Goal: Transaction & Acquisition: Purchase product/service

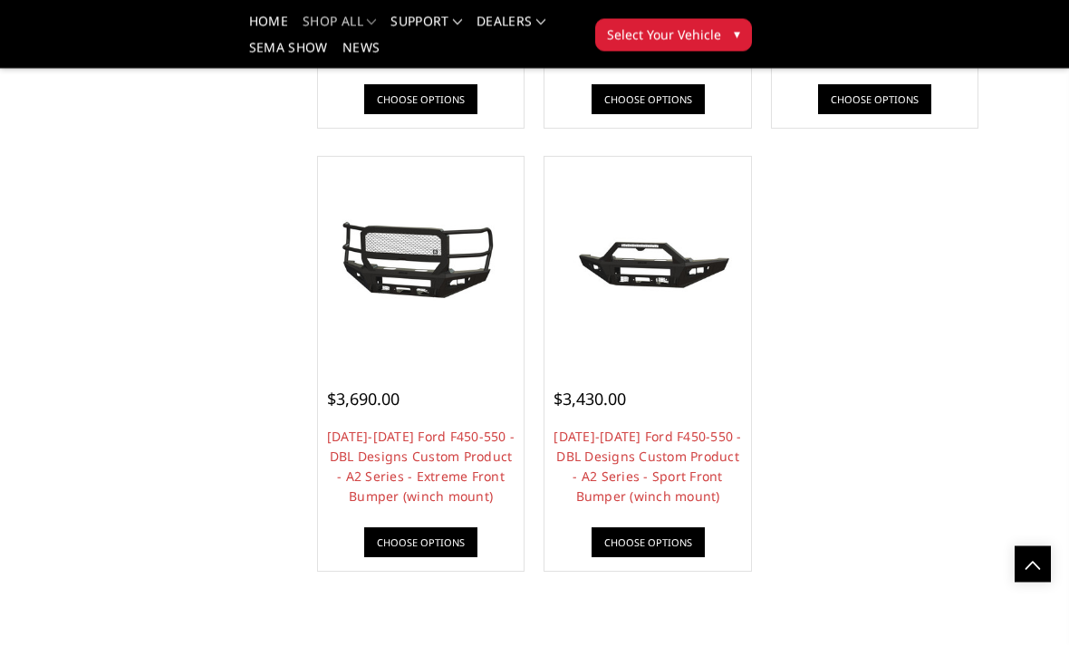
scroll to position [1644, 0]
click at [425, 302] on img at bounding box center [421, 260] width 197 height 91
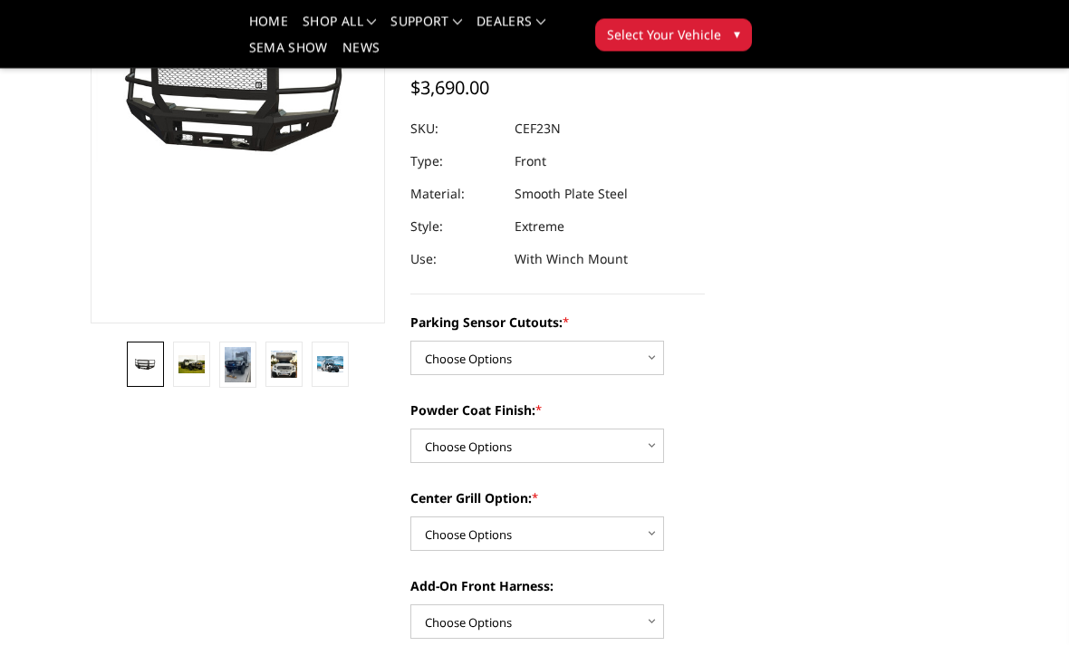
scroll to position [262, 0]
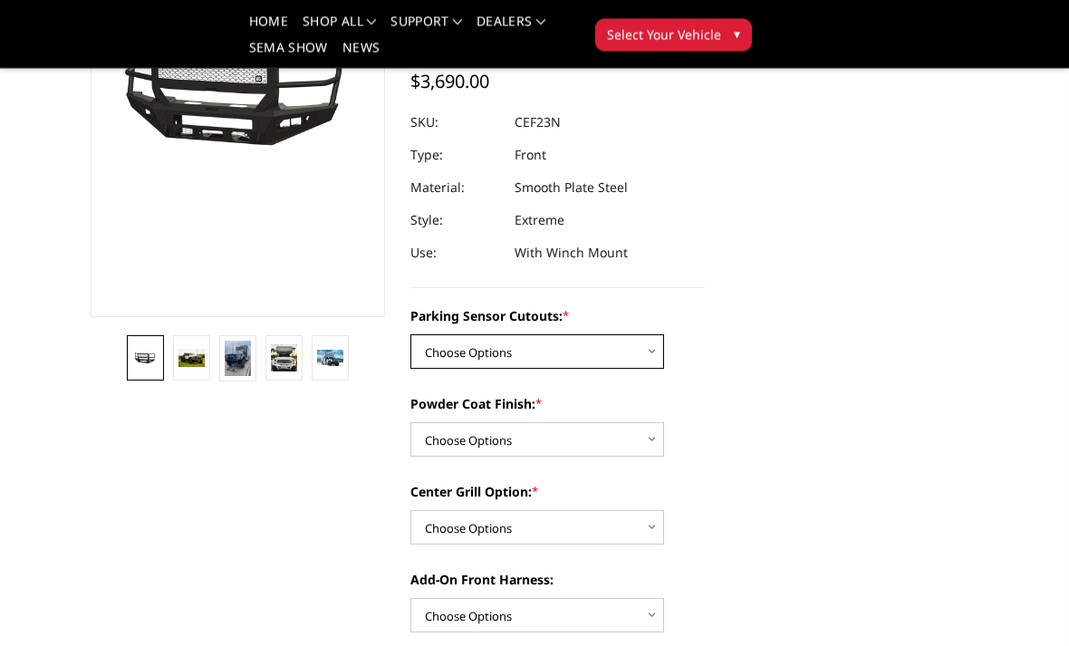
click at [638, 353] on select "Choose Options Yes - I have front parking sensors No - I do NOT have parking se…" at bounding box center [537, 352] width 254 height 34
select select "540"
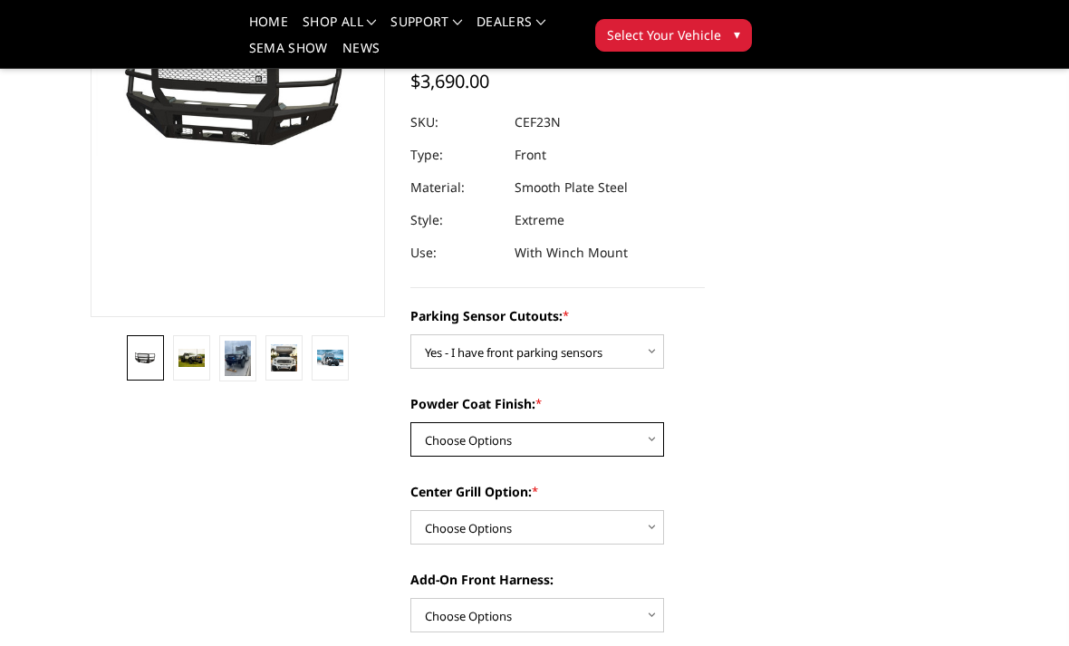
click at [636, 441] on select "Choose Options Bare metal (included) Texture Black Powder Coat" at bounding box center [537, 439] width 254 height 34
select select "518"
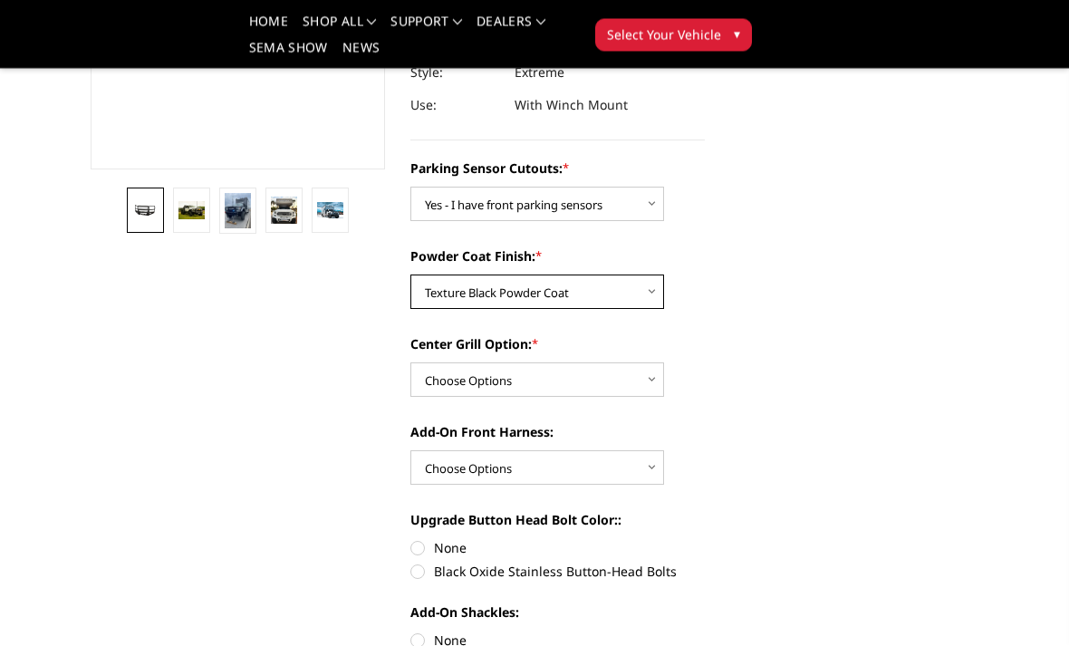
scroll to position [410, 0]
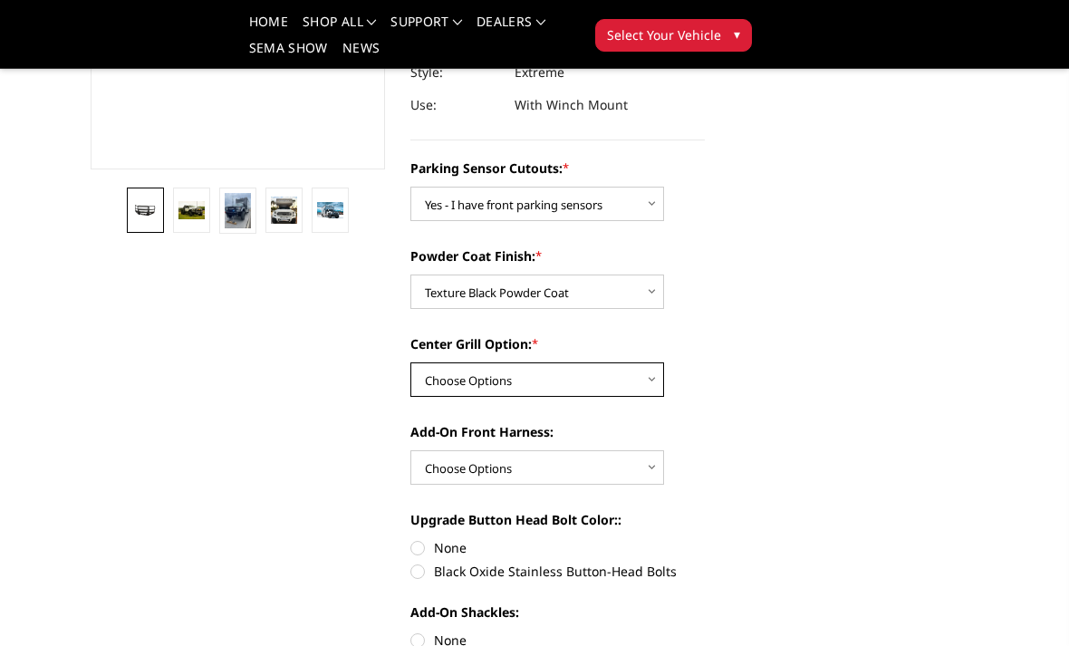
click at [638, 381] on select "Choose Options Add expanded metal in center grill Decline this option" at bounding box center [537, 379] width 254 height 34
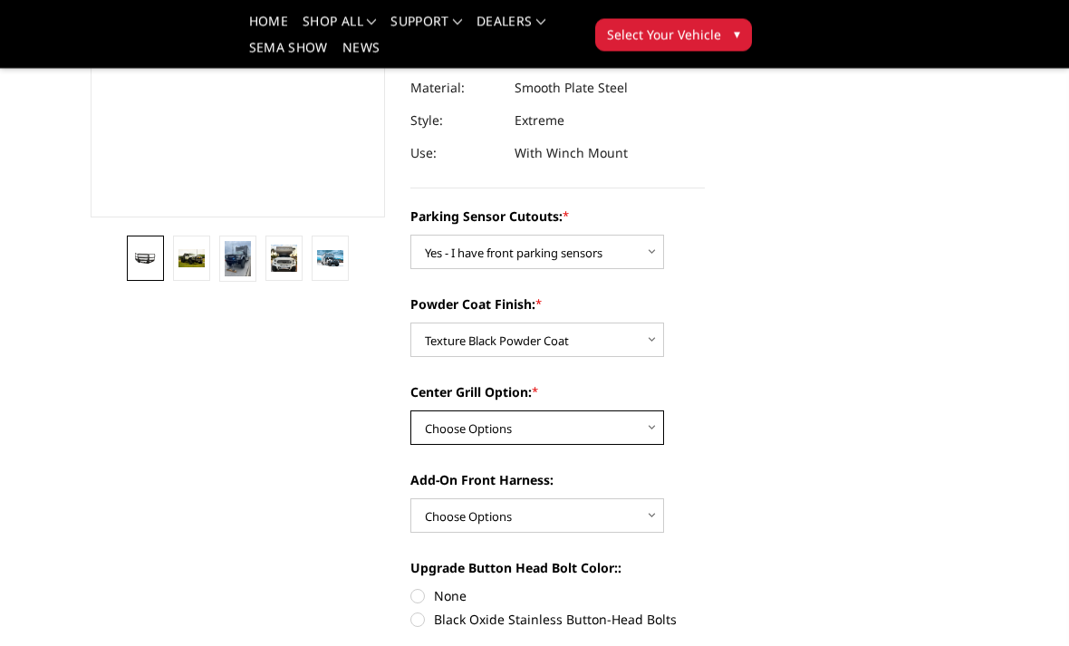
scroll to position [361, 0]
click at [639, 435] on select "Choose Options Add expanded metal in center grill Decline this option" at bounding box center [537, 429] width 254 height 34
select select "1080"
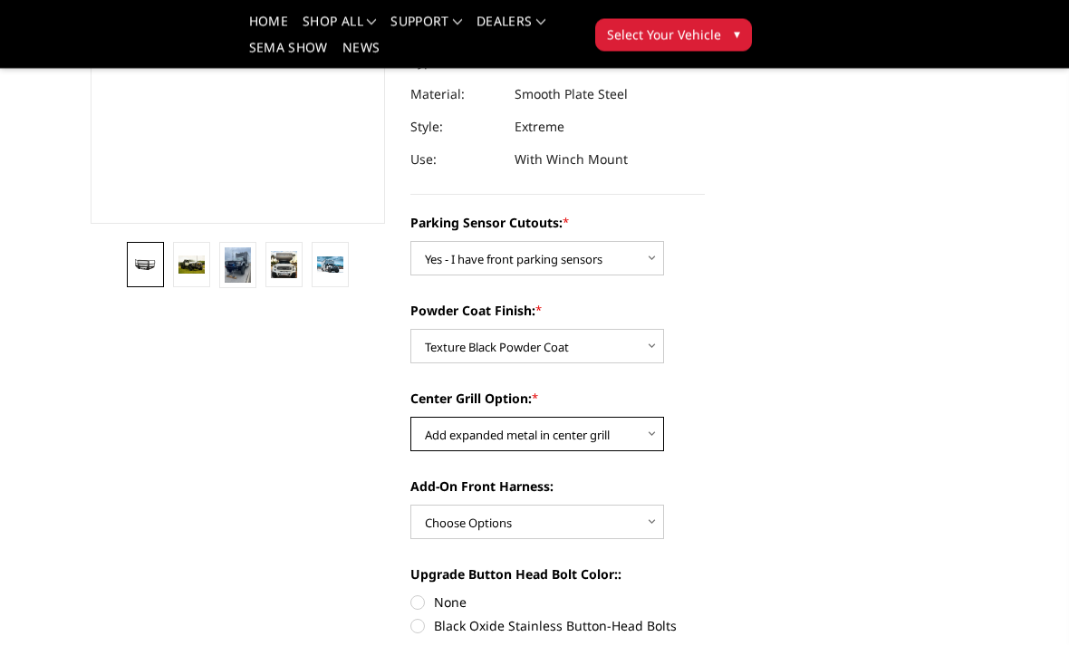
scroll to position [406, 0]
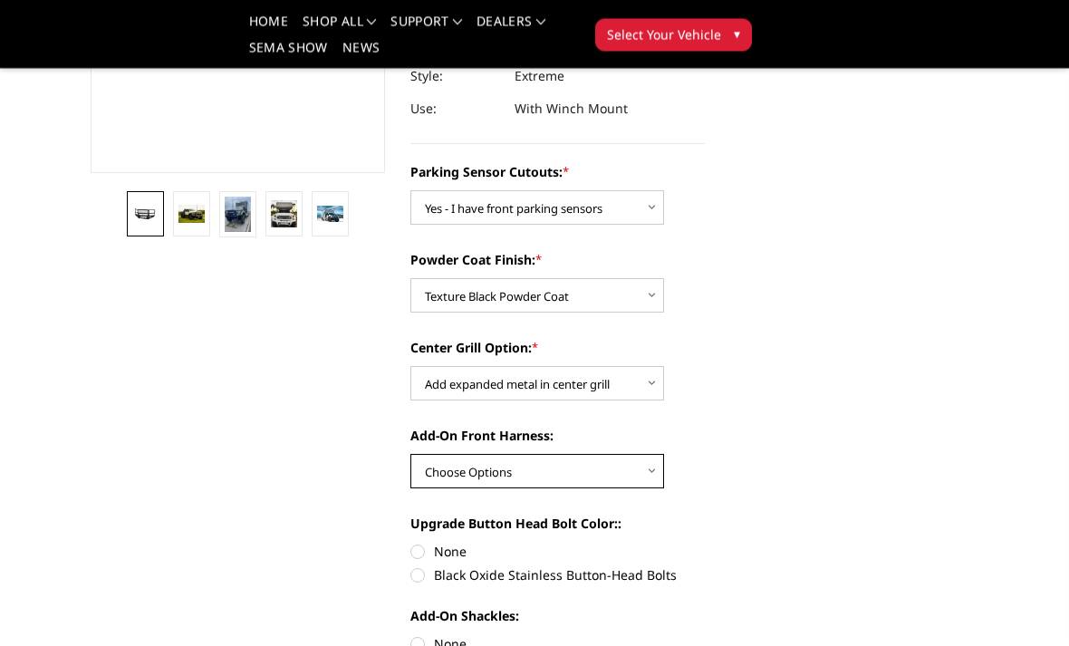
click at [637, 468] on select "Choose Options WITH front camera harness WITHOUT front camera harness" at bounding box center [537, 472] width 254 height 34
select select "1695"
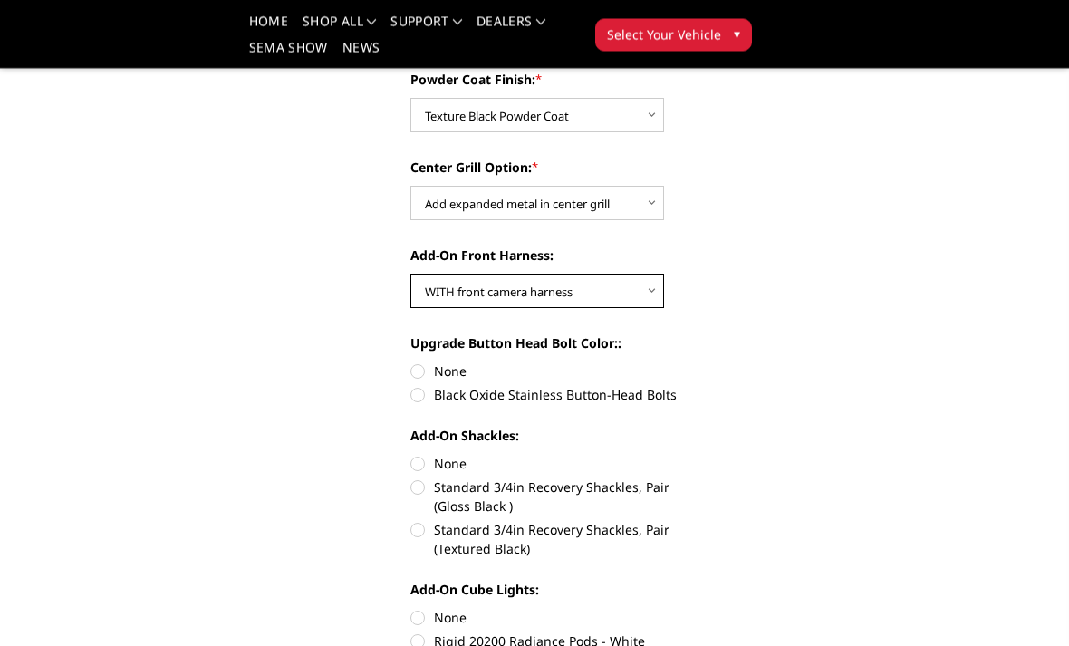
scroll to position [601, 0]
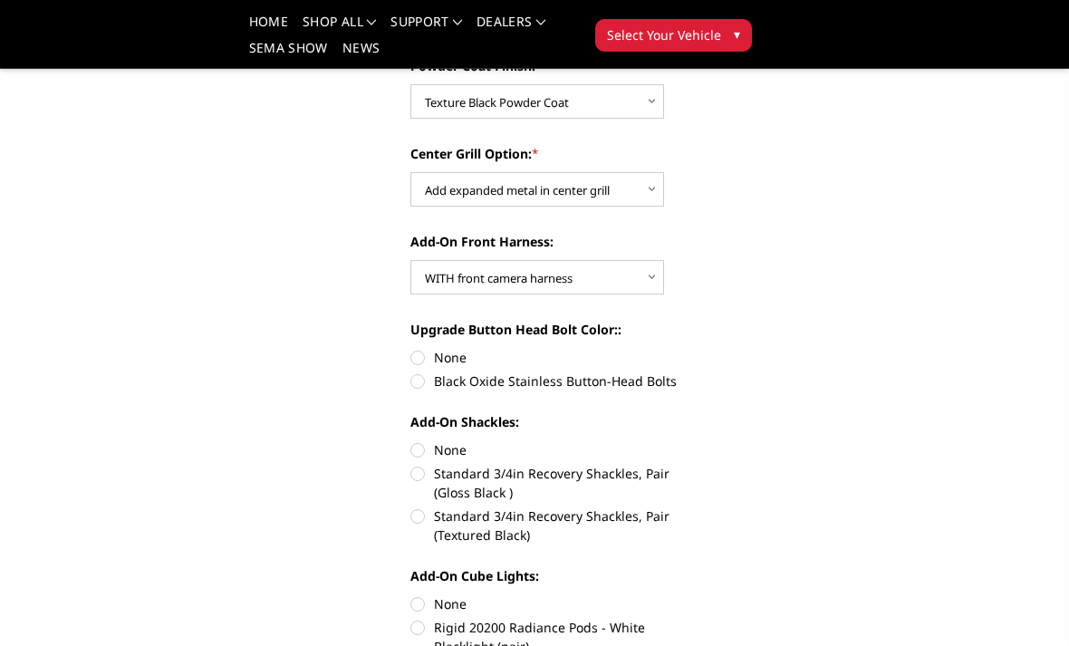
click at [419, 352] on label "None" at bounding box center [557, 357] width 294 height 19
click at [411, 349] on input "None" at bounding box center [410, 348] width 1 height 1
radio input "true"
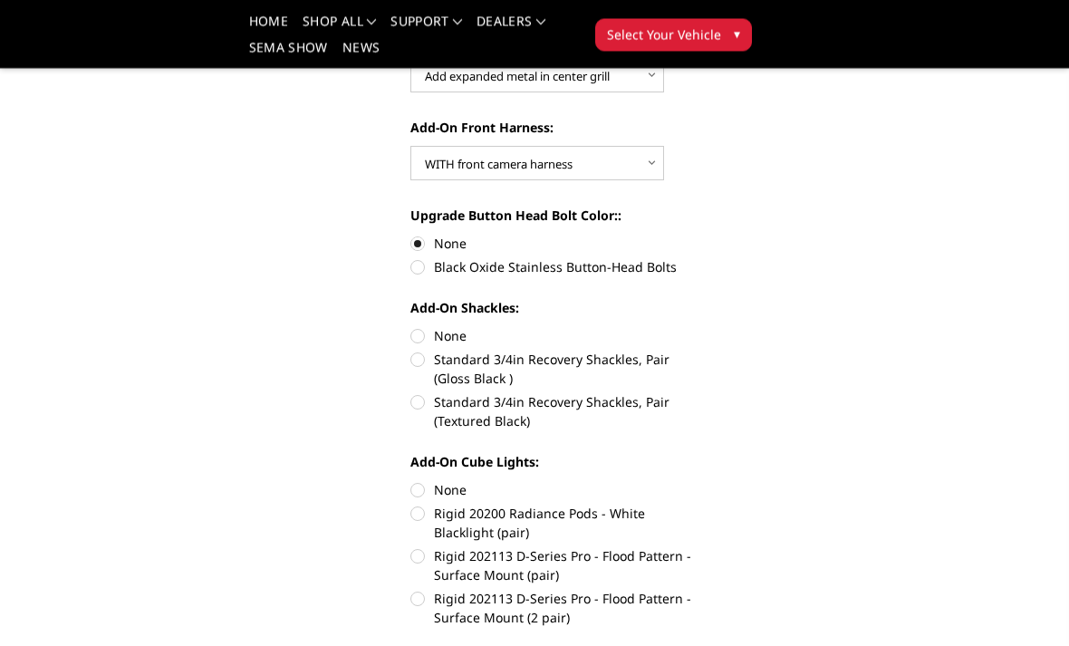
scroll to position [716, 0]
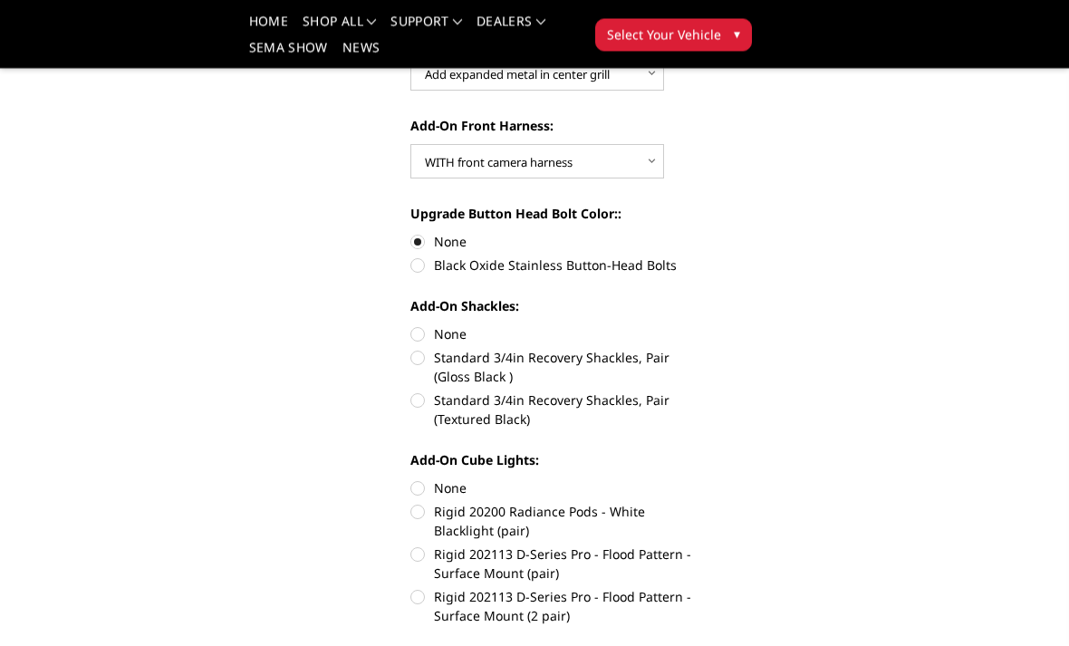
click at [416, 402] on label "Standard 3/4in Recovery Shackles, Pair (Textured Black)" at bounding box center [557, 410] width 294 height 38
click at [705, 350] on input "Standard 3/4in Recovery Shackles, Pair (Textured Black)" at bounding box center [705, 349] width 1 height 1
radio input "true"
click at [419, 265] on label "Black Oxide Stainless Button-Head Bolts" at bounding box center [557, 264] width 294 height 19
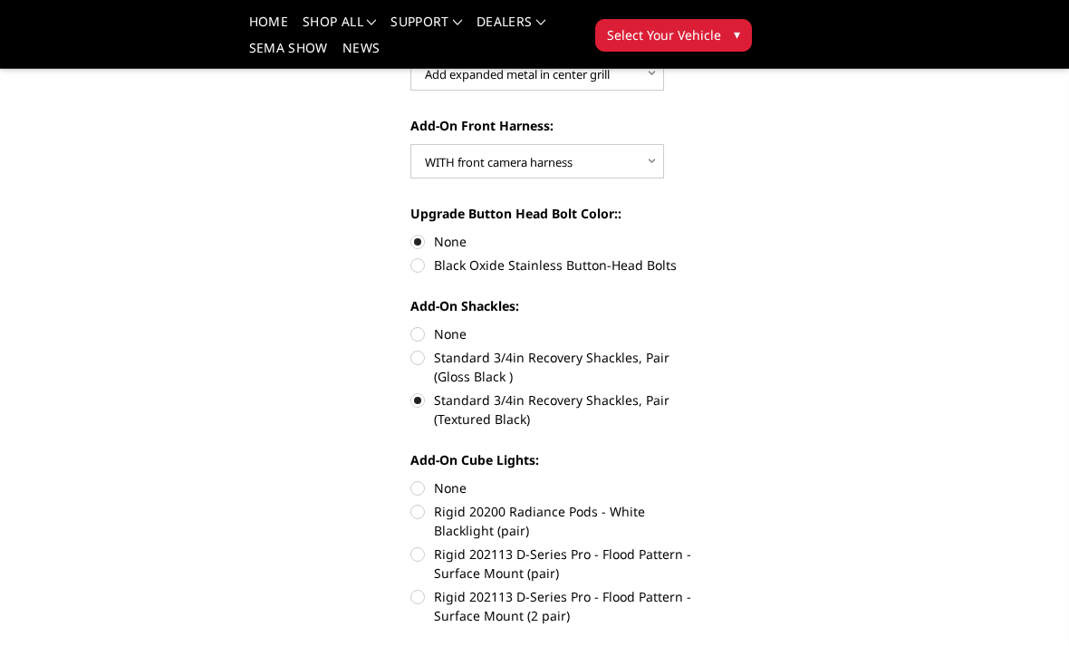
click at [705, 233] on input "Black Oxide Stainless Button-Head Bolts" at bounding box center [705, 232] width 1 height 1
radio input "true"
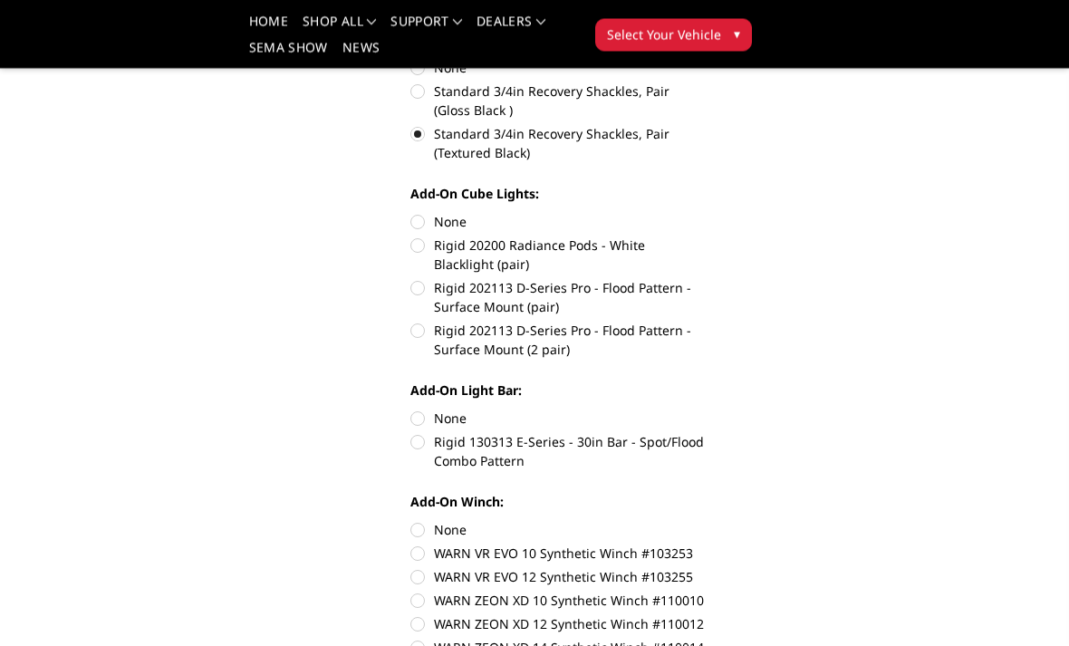
scroll to position [983, 0]
click at [420, 225] on label "None" at bounding box center [557, 221] width 294 height 19
click at [411, 213] on input "None" at bounding box center [410, 212] width 1 height 1
radio input "true"
click at [416, 418] on label "None" at bounding box center [557, 418] width 294 height 19
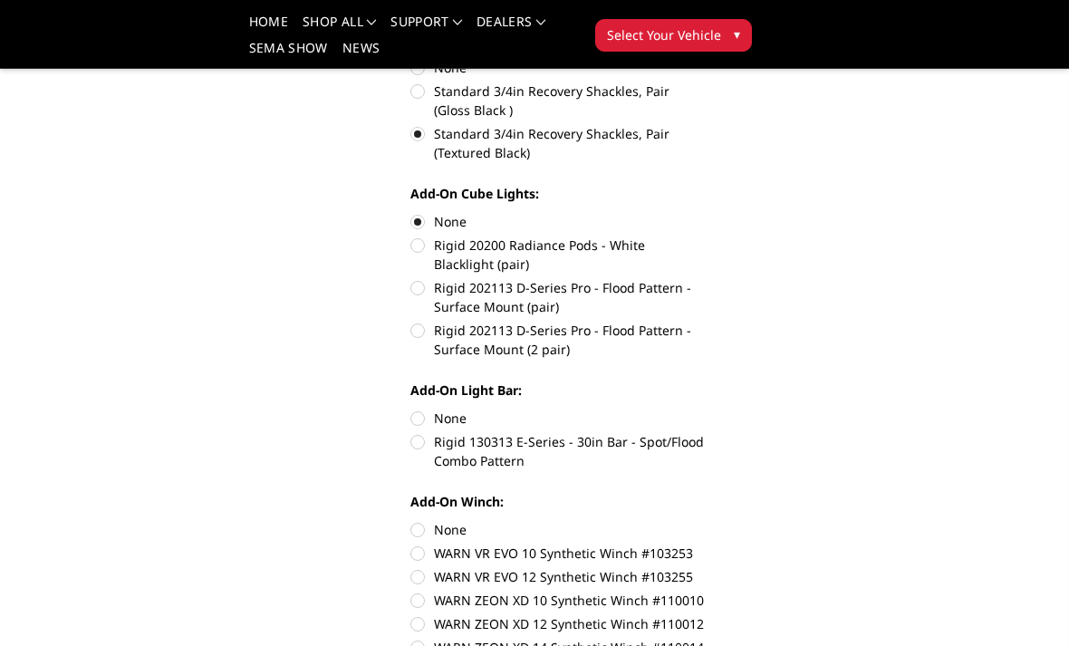
click at [411, 409] on input "None" at bounding box center [410, 409] width 1 height 1
radio input "true"
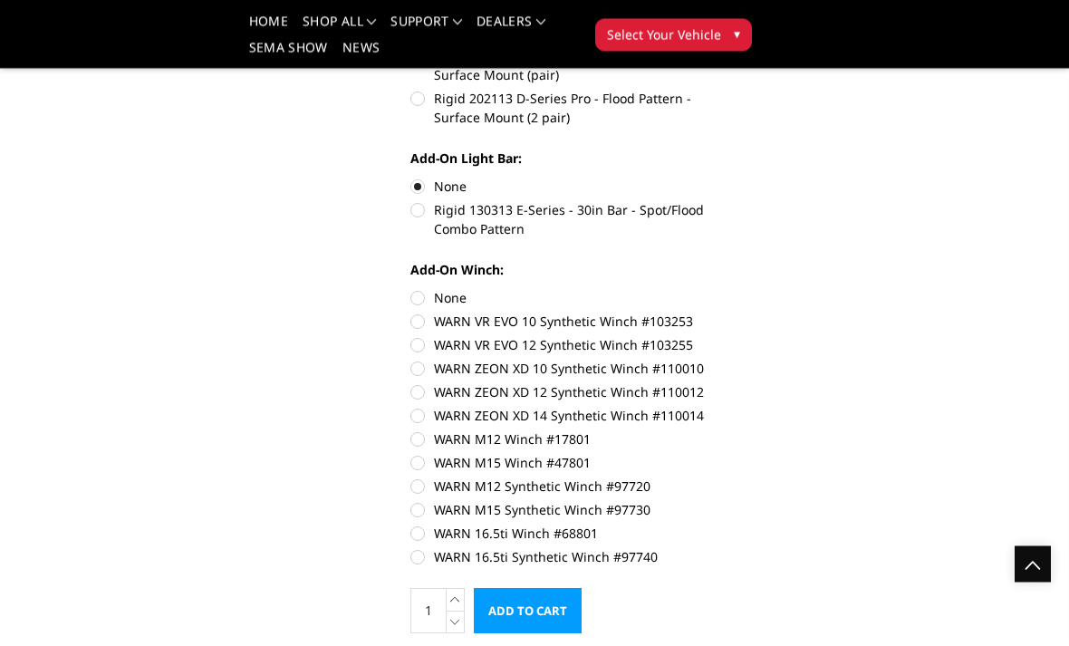
scroll to position [1215, 0]
click at [419, 562] on label "WARN 16.5ti Synthetic Winch #97740" at bounding box center [557, 556] width 294 height 19
click at [705, 525] on input "WARN 16.5ti Synthetic Winch #97740" at bounding box center [705, 524] width 1 height 1
radio input "true"
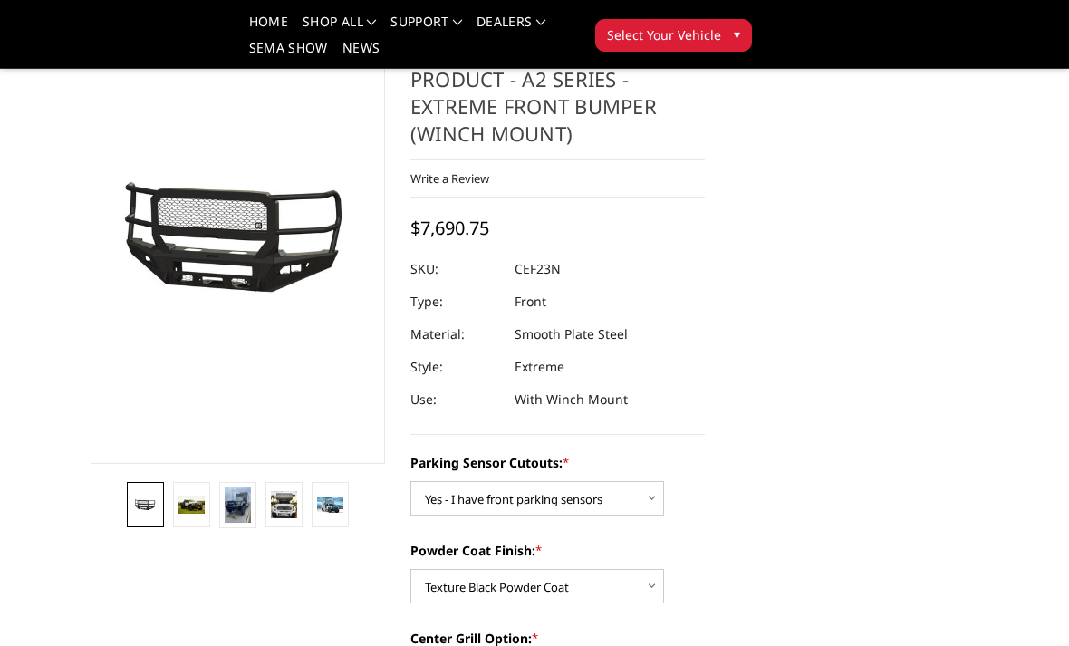
scroll to position [115, 0]
click at [188, 506] on img at bounding box center [191, 505] width 26 height 18
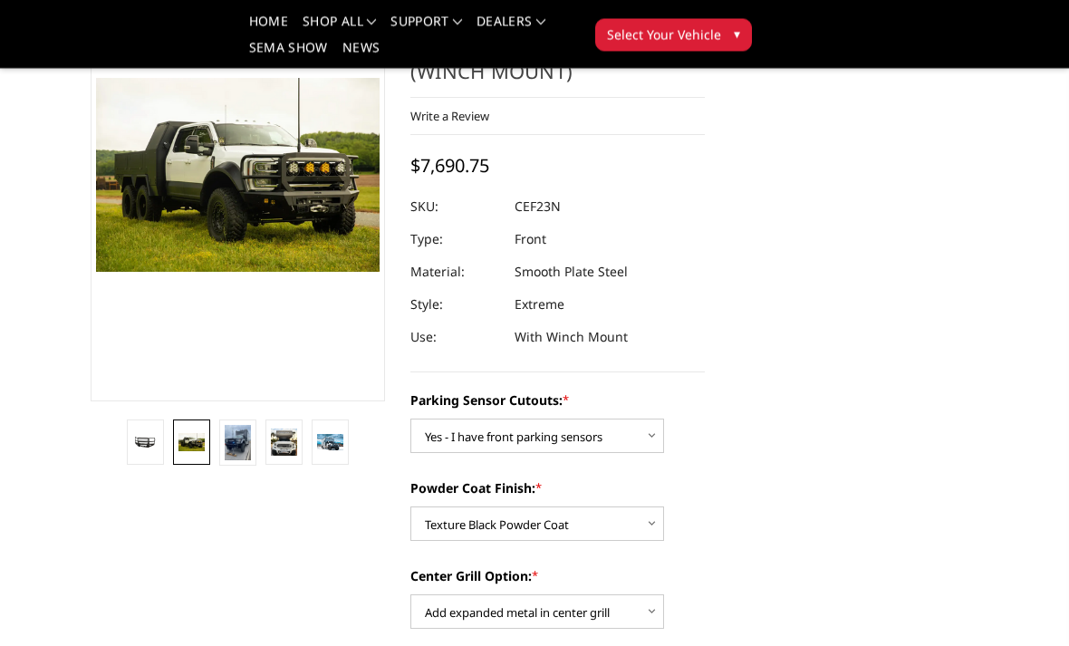
scroll to position [178, 0]
click at [238, 449] on img at bounding box center [238, 442] width 26 height 35
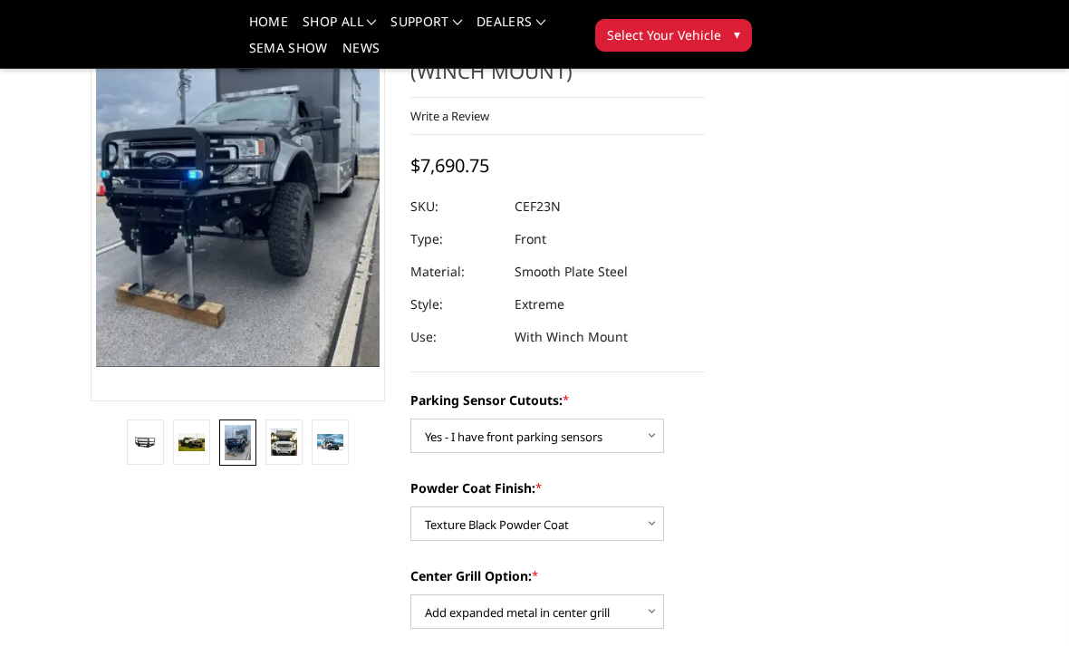
click at [285, 447] on img at bounding box center [284, 442] width 26 height 27
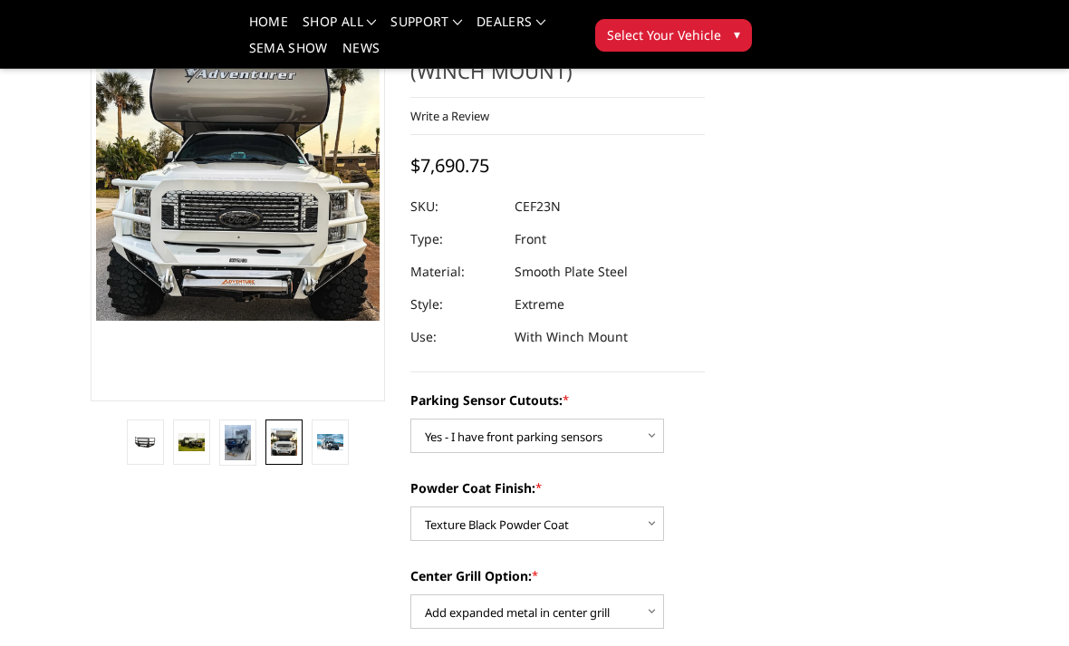
click at [332, 443] on img at bounding box center [330, 442] width 26 height 17
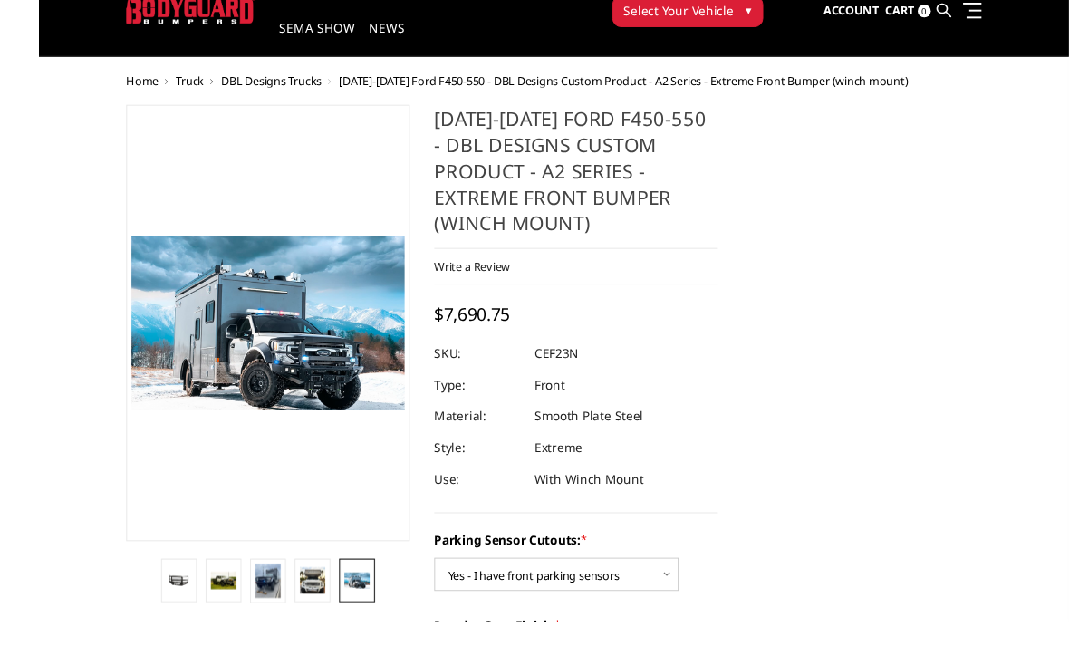
scroll to position [94, 0]
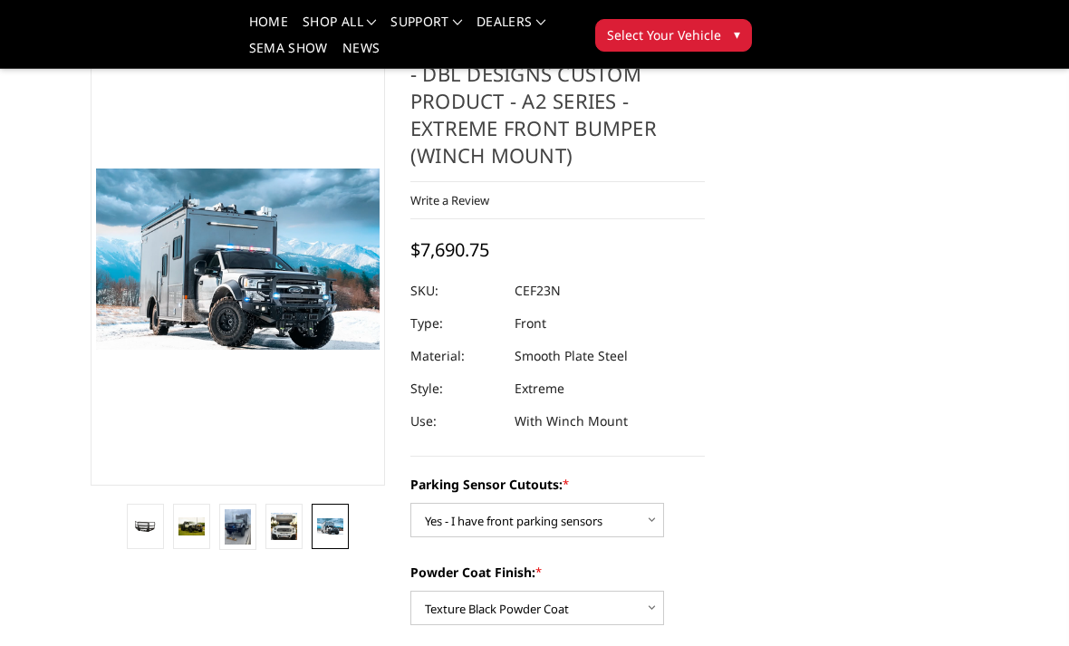
click at [196, 529] on img at bounding box center [191, 526] width 26 height 18
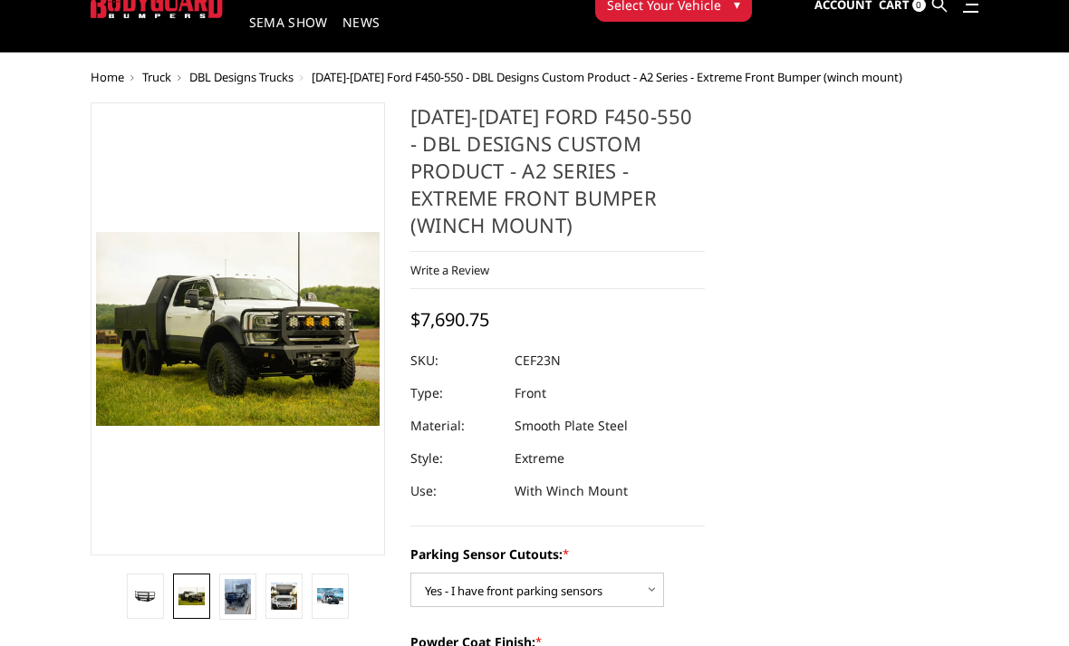
scroll to position [0, 0]
